Goal: Navigation & Orientation: Find specific page/section

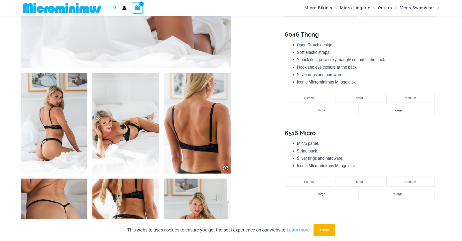
scroll to position [294, 0]
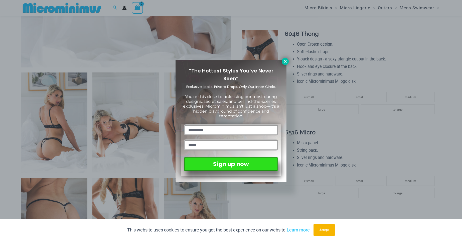
click at [286, 62] on icon at bounding box center [285, 61] width 5 height 5
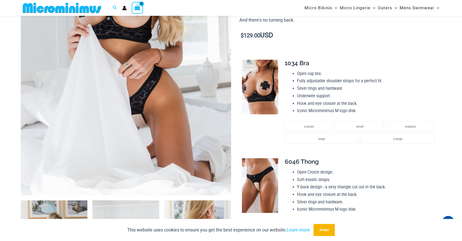
scroll to position [0, 0]
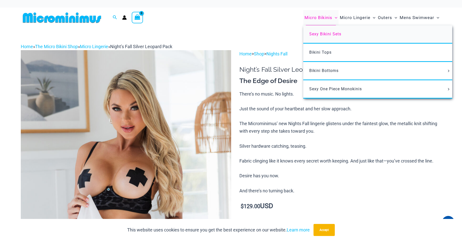
click at [316, 33] on span "Sexy Bikini Sets" at bounding box center [325, 34] width 32 height 5
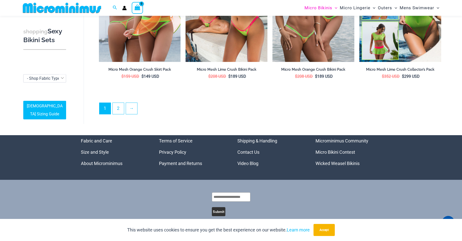
scroll to position [1234, 0]
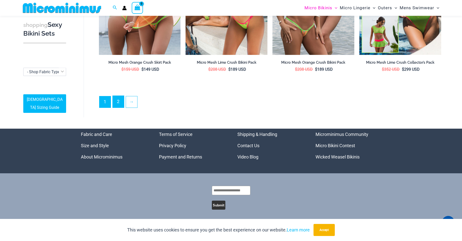
click at [119, 100] on link "2" at bounding box center [118, 102] width 11 height 12
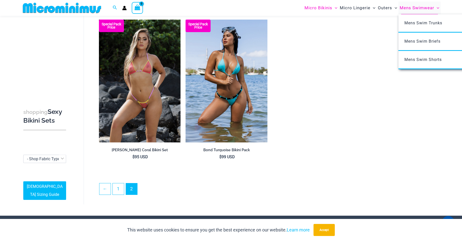
scroll to position [990, 0]
